Goal: Register for event/course

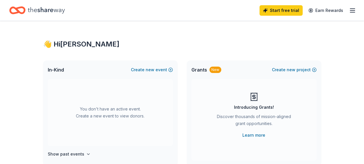
click at [353, 9] on icon "button" at bounding box center [352, 10] width 7 height 7
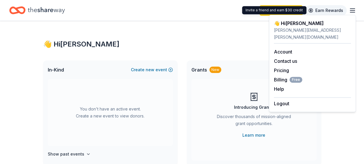
click at [318, 12] on link "Earn Rewards" at bounding box center [326, 10] width 42 height 10
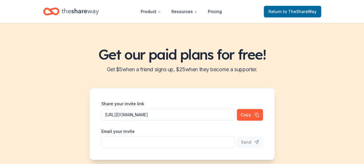
click at [84, 11] on icon "Home" at bounding box center [80, 12] width 37 height 12
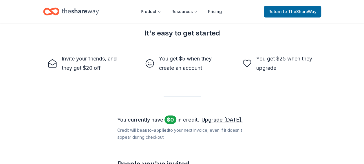
scroll to position [174, 0]
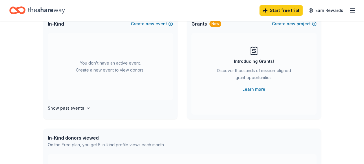
scroll to position [87, 0]
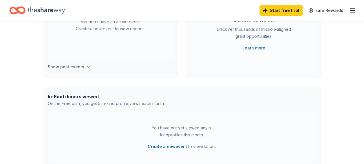
click at [87, 66] on icon "button" at bounding box center [88, 66] width 5 height 5
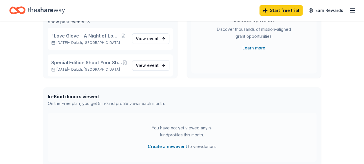
scroll to position [48, 0]
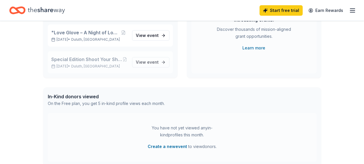
click at [89, 59] on span "Special Edition Shoot Your Shot "Don't Be Scared" with [PERSON_NAME]" at bounding box center [86, 59] width 71 height 7
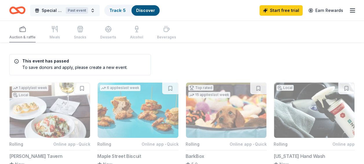
click at [43, 11] on span "Special Edition Shoot Your Shot "Don't Be Scared" with [PERSON_NAME]" at bounding box center [53, 10] width 22 height 7
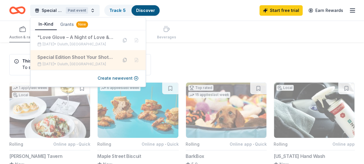
click at [126, 57] on button at bounding box center [124, 59] width 9 height 9
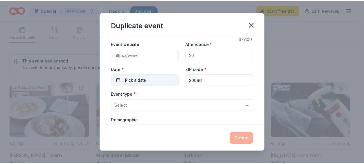
scroll to position [29, 0]
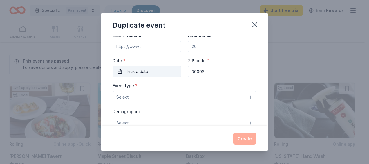
click at [143, 72] on span "Pick a date" at bounding box center [137, 71] width 21 height 7
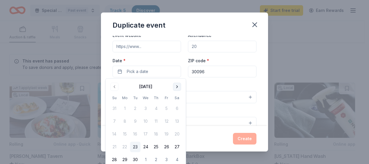
click at [179, 86] on button "Go to next month" at bounding box center [177, 86] width 8 height 8
click at [178, 86] on button "Go to next month" at bounding box center [177, 86] width 8 height 8
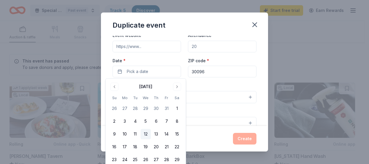
click at [148, 134] on button "12" at bounding box center [145, 134] width 10 height 10
click at [143, 58] on label "Date *" at bounding box center [147, 61] width 68 height 6
click at [143, 66] on button "[DATE]" at bounding box center [147, 72] width 68 height 12
click at [228, 139] on div "Create" at bounding box center [185, 139] width 144 height 12
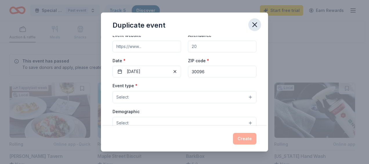
click at [256, 24] on icon "button" at bounding box center [255, 25] width 8 height 8
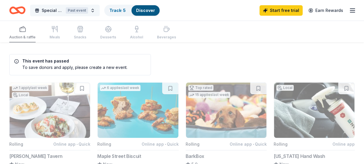
click at [91, 11] on button "Special Edition Shoot Your Shot "Don't Be Scared" with [PERSON_NAME] Past event" at bounding box center [65, 11] width 70 height 12
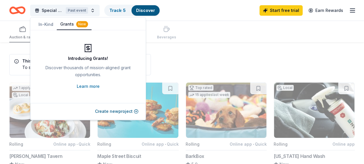
click at [85, 21] on button "Grants New" at bounding box center [74, 24] width 35 height 11
click at [73, 10] on div "Past event" at bounding box center [77, 10] width 22 height 6
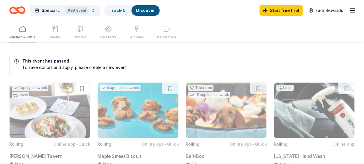
click at [19, 12] on icon "Home" at bounding box center [20, 10] width 9 height 6
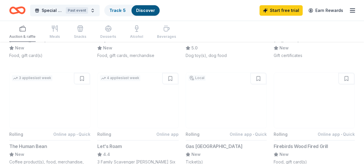
scroll to position [0, 0]
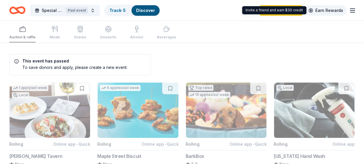
click at [320, 12] on link "Earn Rewards" at bounding box center [326, 10] width 42 height 10
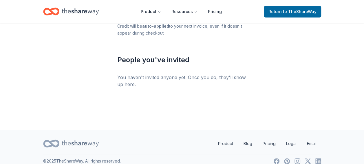
scroll to position [284, 0]
